Goal: Transaction & Acquisition: Subscribe to service/newsletter

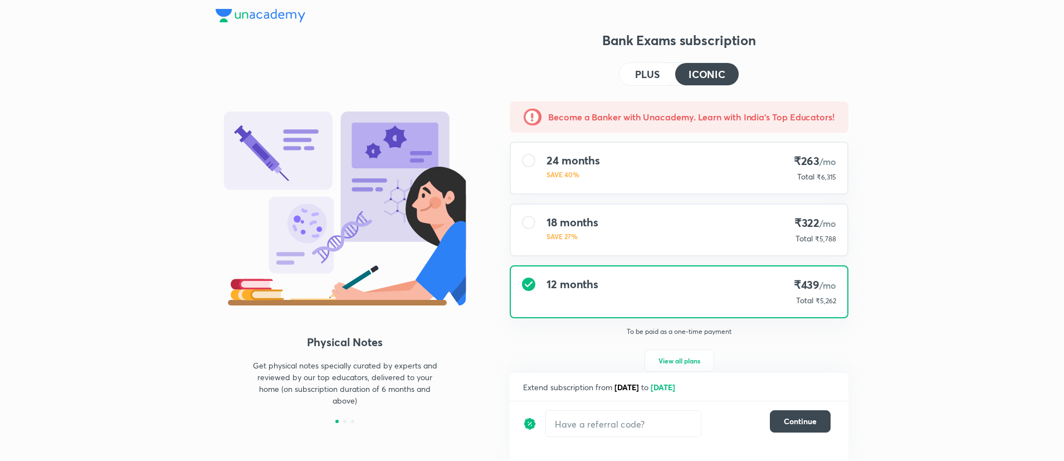
click at [650, 69] on h4 "PLUS" at bounding box center [647, 74] width 25 height 10
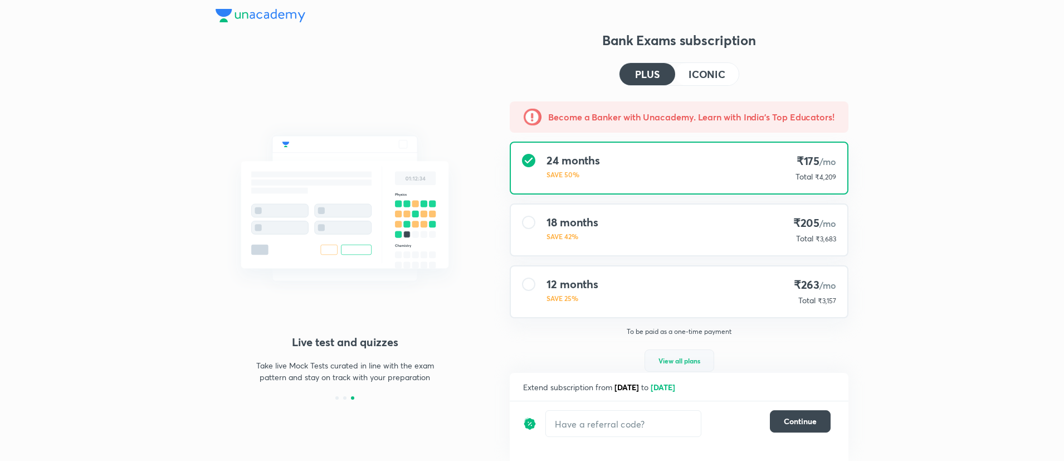
click at [675, 358] on span "View all plans" at bounding box center [680, 360] width 42 height 11
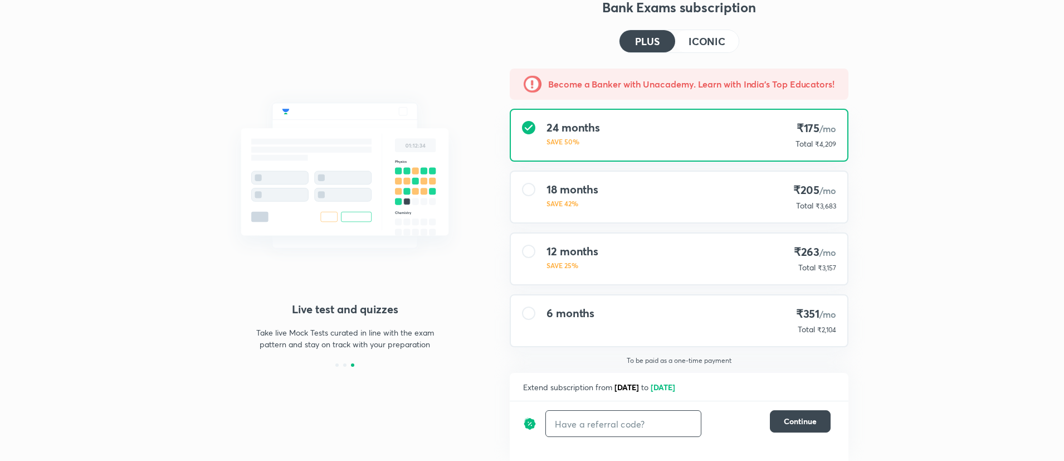
click at [615, 429] on input "text" at bounding box center [623, 424] width 155 height 26
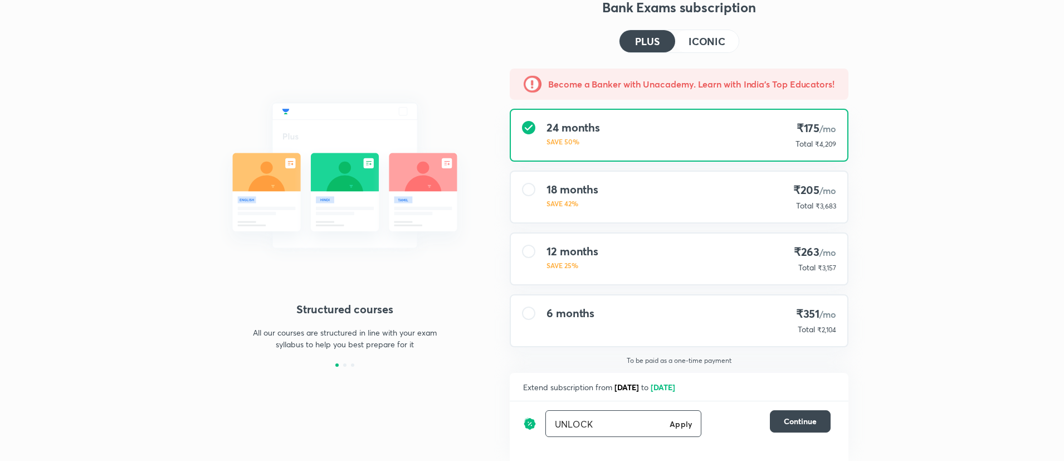
type input "UNLOCK"
click at [675, 428] on h6 "Apply" at bounding box center [681, 424] width 22 height 12
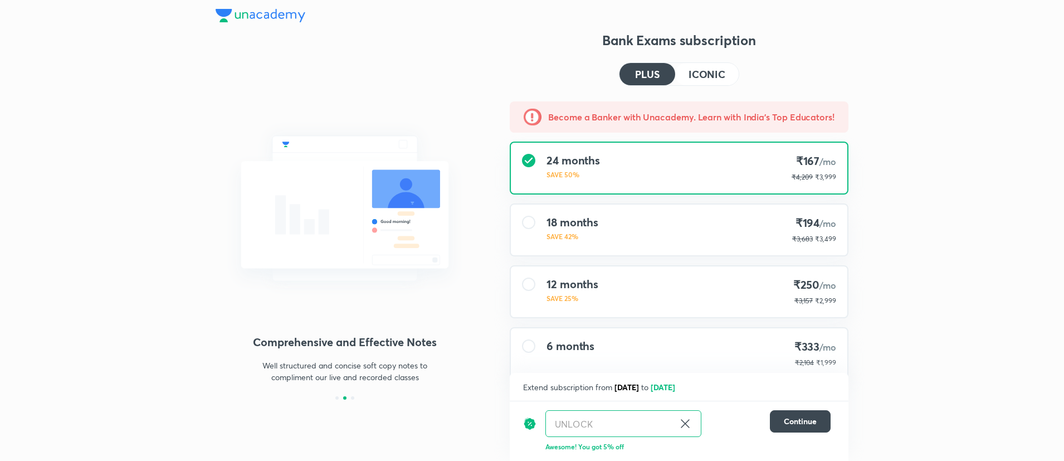
click at [704, 74] on h4 "ICONIC" at bounding box center [707, 74] width 37 height 10
